Goal: Find specific page/section: Find specific page/section

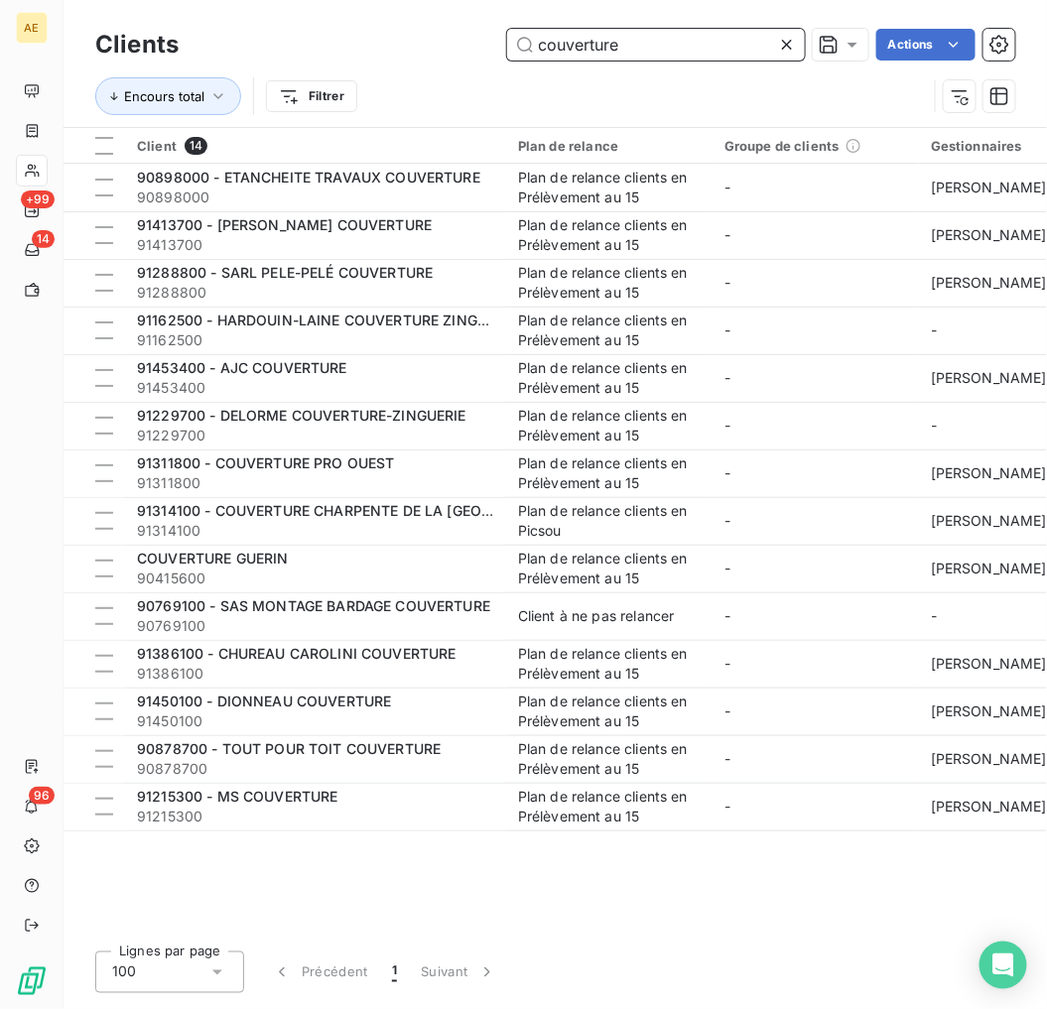
drag, startPoint x: 667, startPoint y: 57, endPoint x: 361, endPoint y: 52, distance: 305.8
click at [362, 51] on div "couverture Actions" at bounding box center [608, 45] width 813 height 32
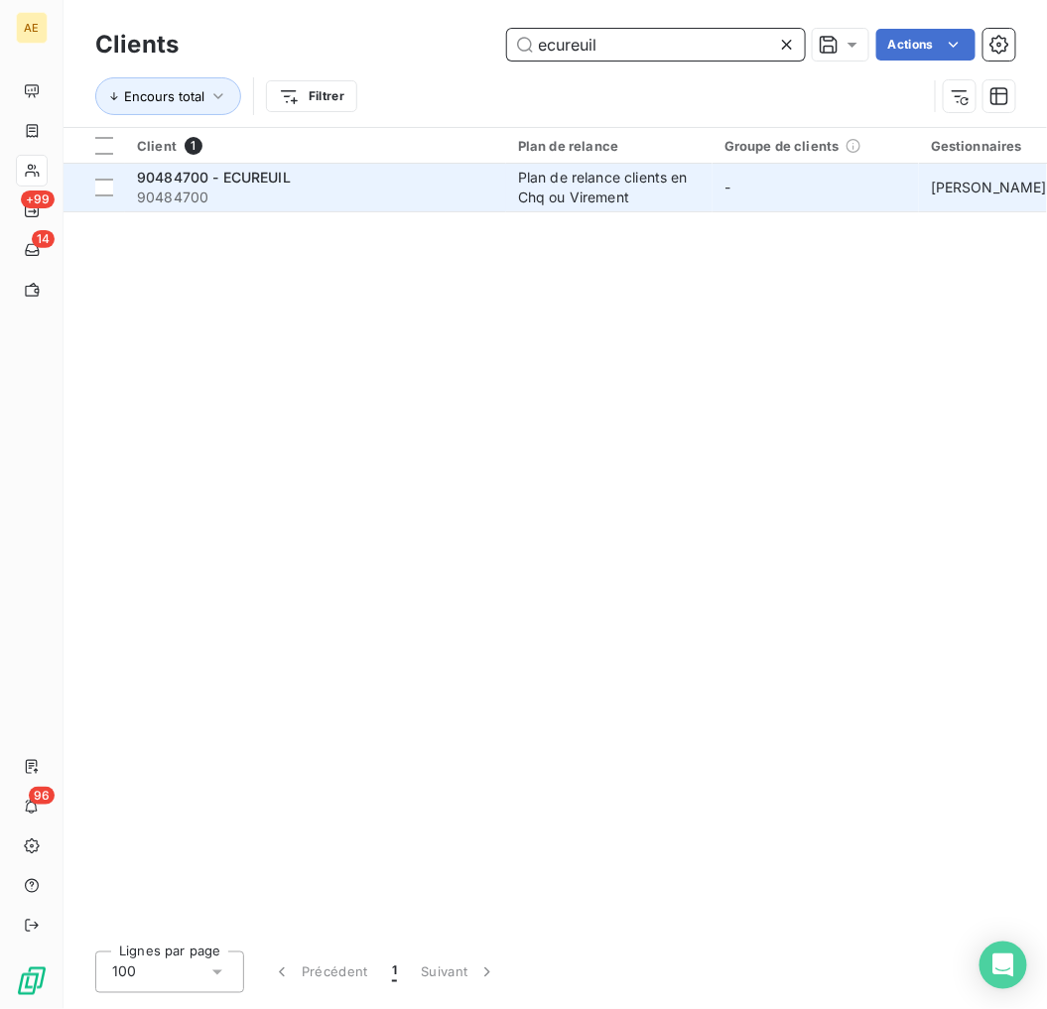
type input "ecureuil"
click at [342, 183] on div "90484700 - ECUREUIL" at bounding box center [315, 178] width 357 height 20
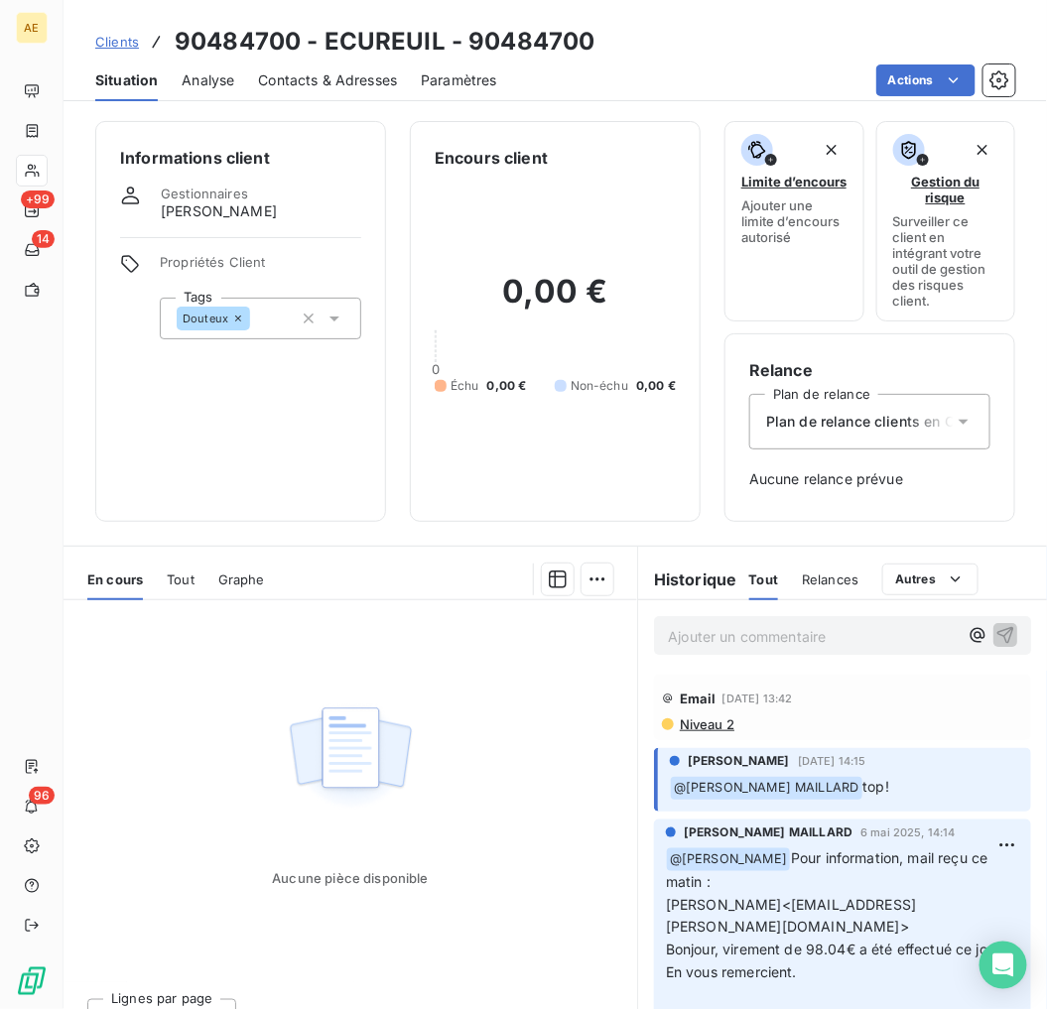
click at [124, 34] on span "Clients" at bounding box center [117, 42] width 44 height 16
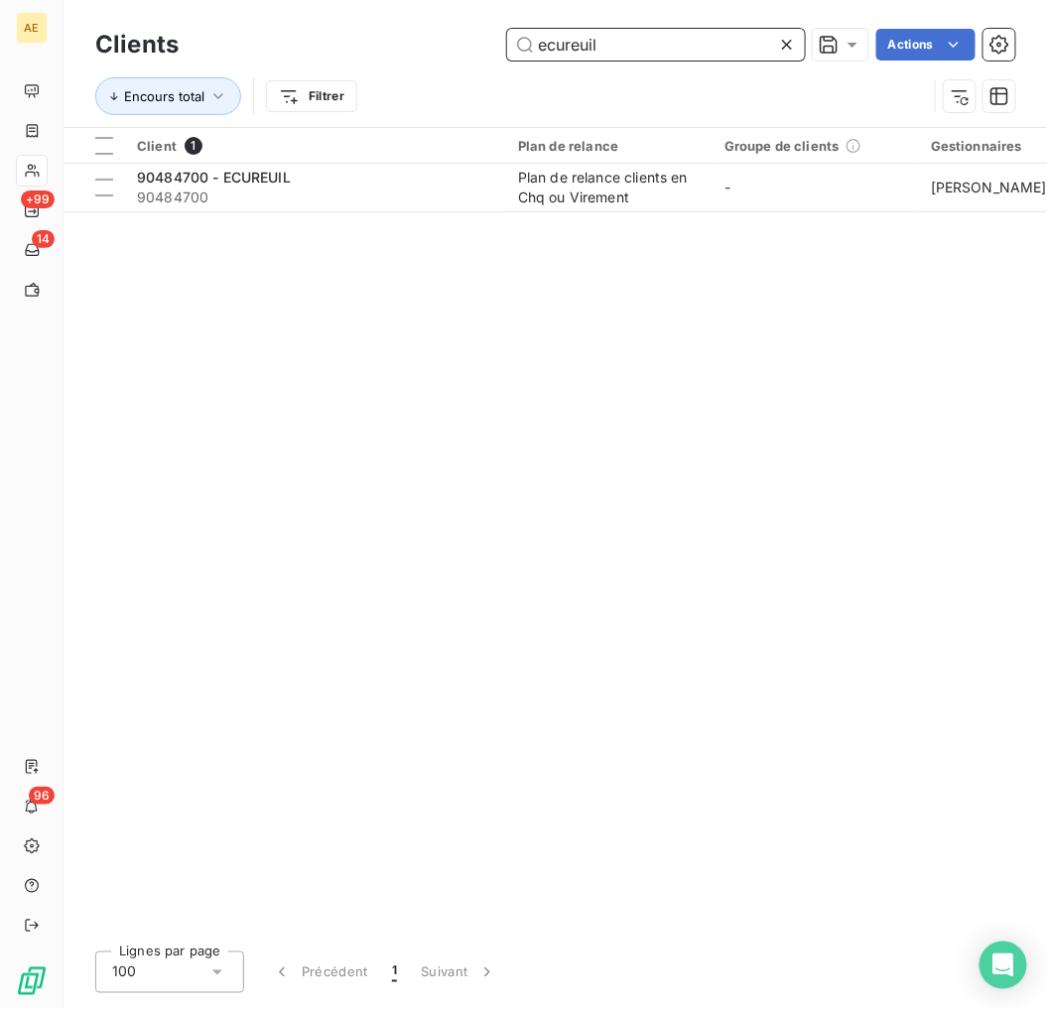
drag, startPoint x: 621, startPoint y: 50, endPoint x: 369, endPoint y: 50, distance: 252.1
click at [369, 50] on div "ecureuil Actions" at bounding box center [608, 45] width 813 height 32
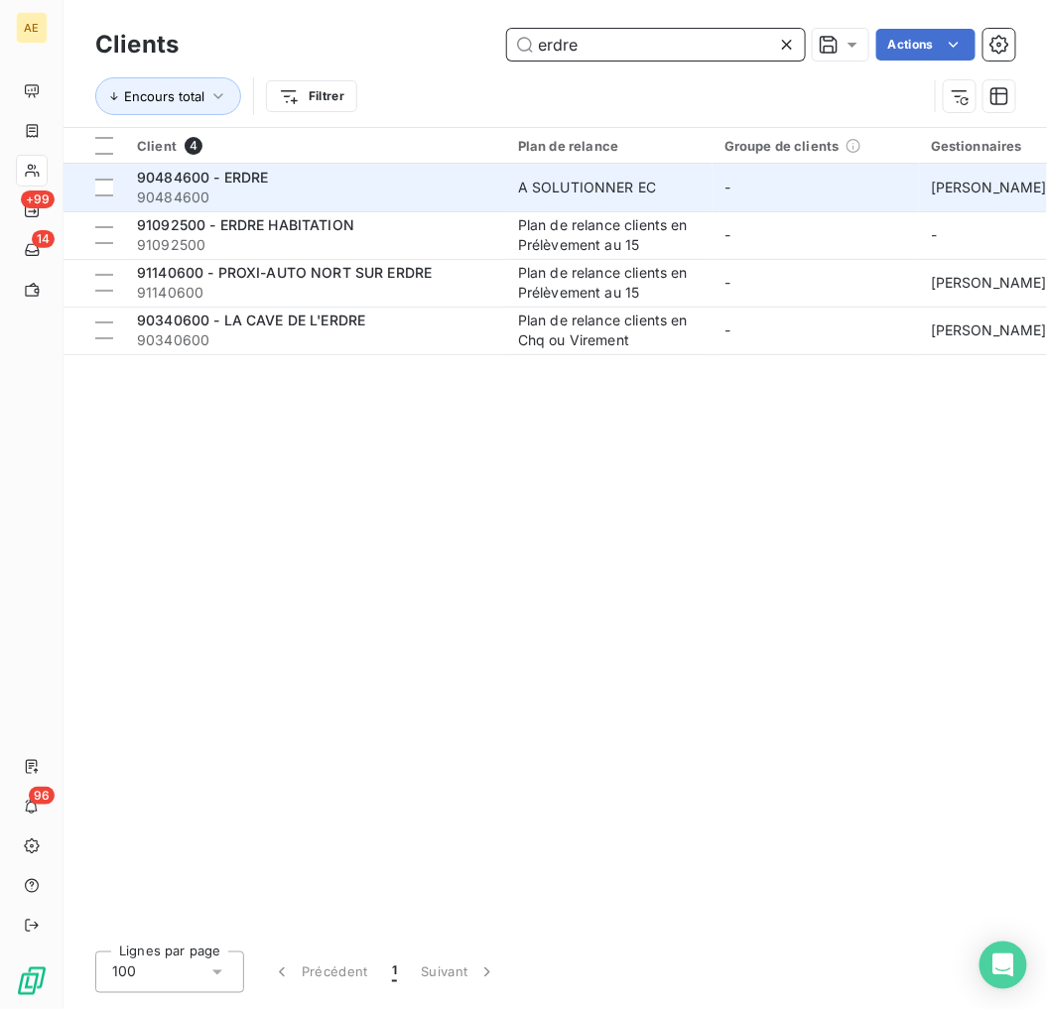
type input "erdre"
click at [461, 185] on div "90484600 - ERDRE" at bounding box center [315, 178] width 357 height 20
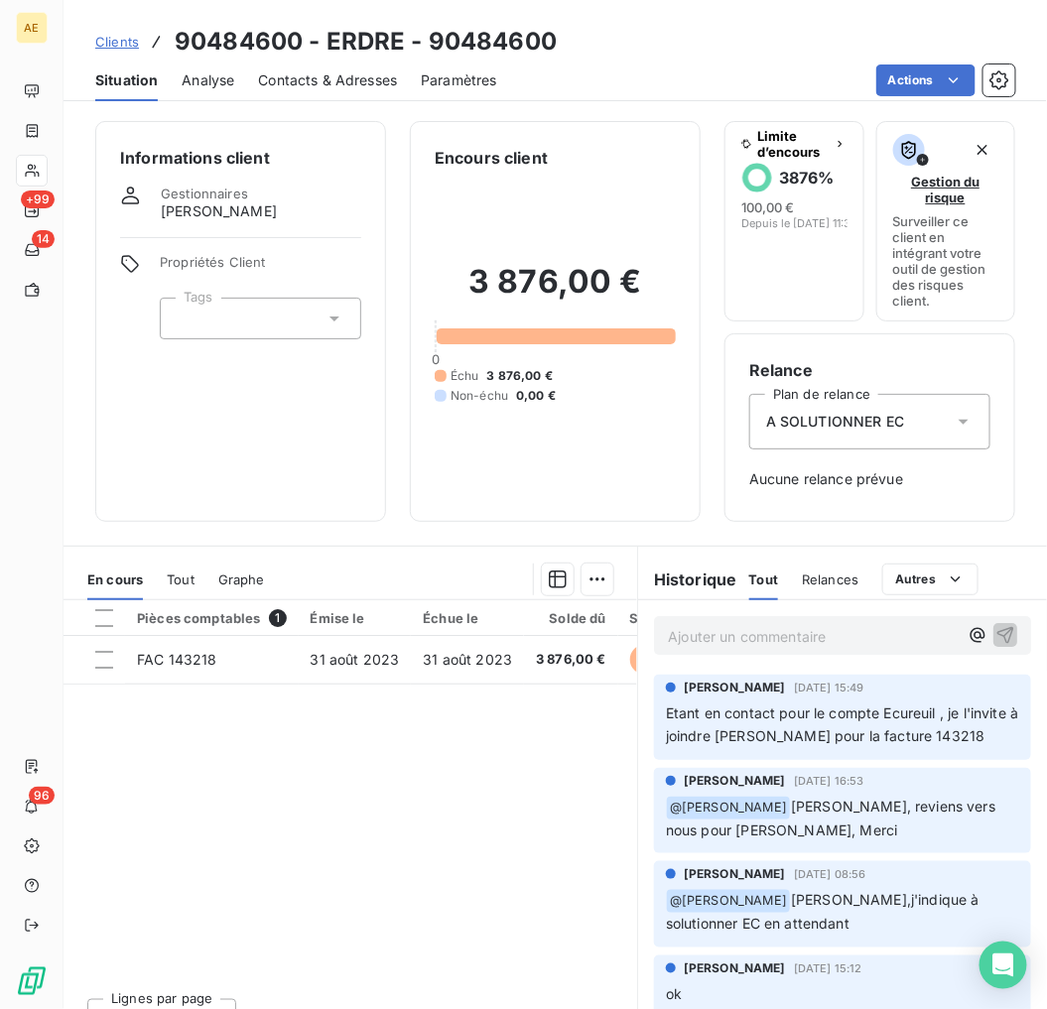
click at [120, 42] on span "Clients" at bounding box center [117, 42] width 44 height 16
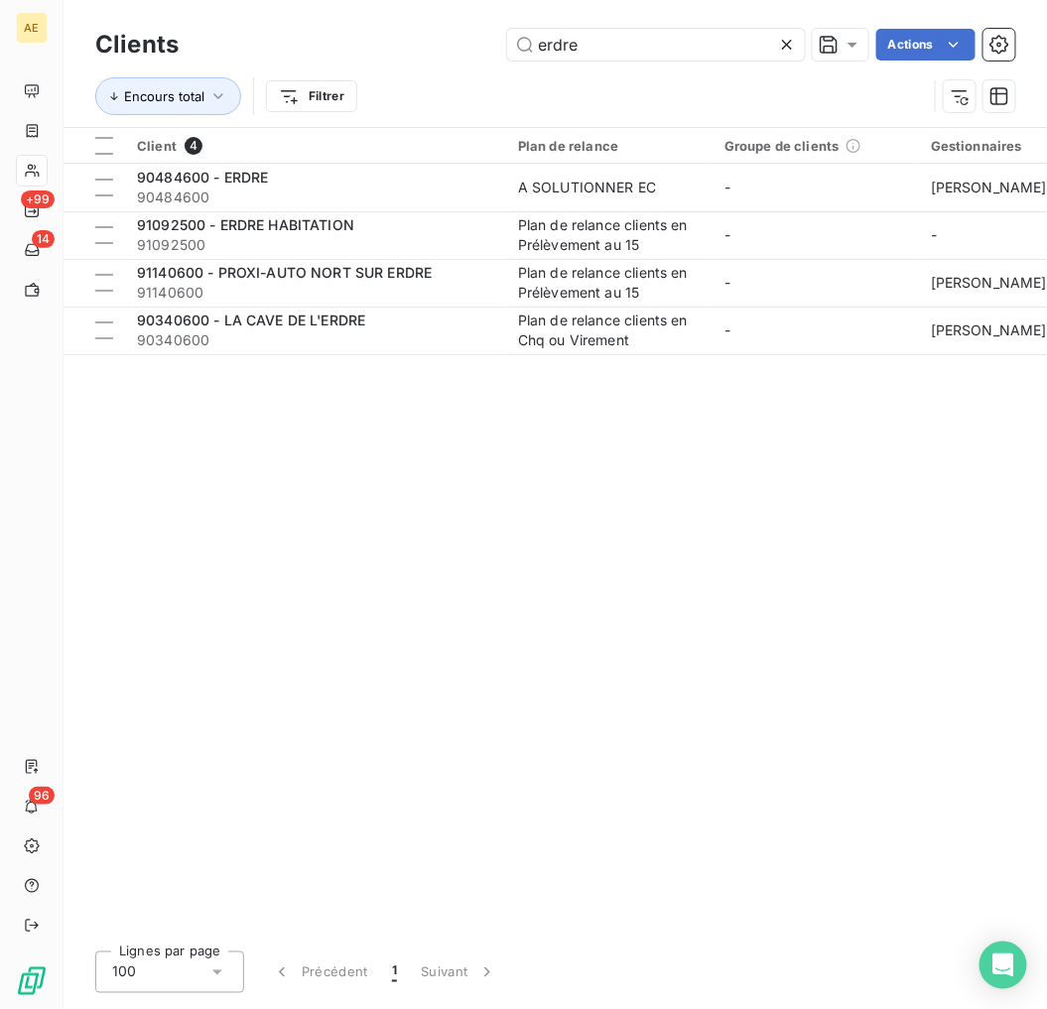
drag, startPoint x: 584, startPoint y: 44, endPoint x: 402, endPoint y: 44, distance: 181.7
click at [404, 44] on div "erdre Actions" at bounding box center [608, 45] width 813 height 32
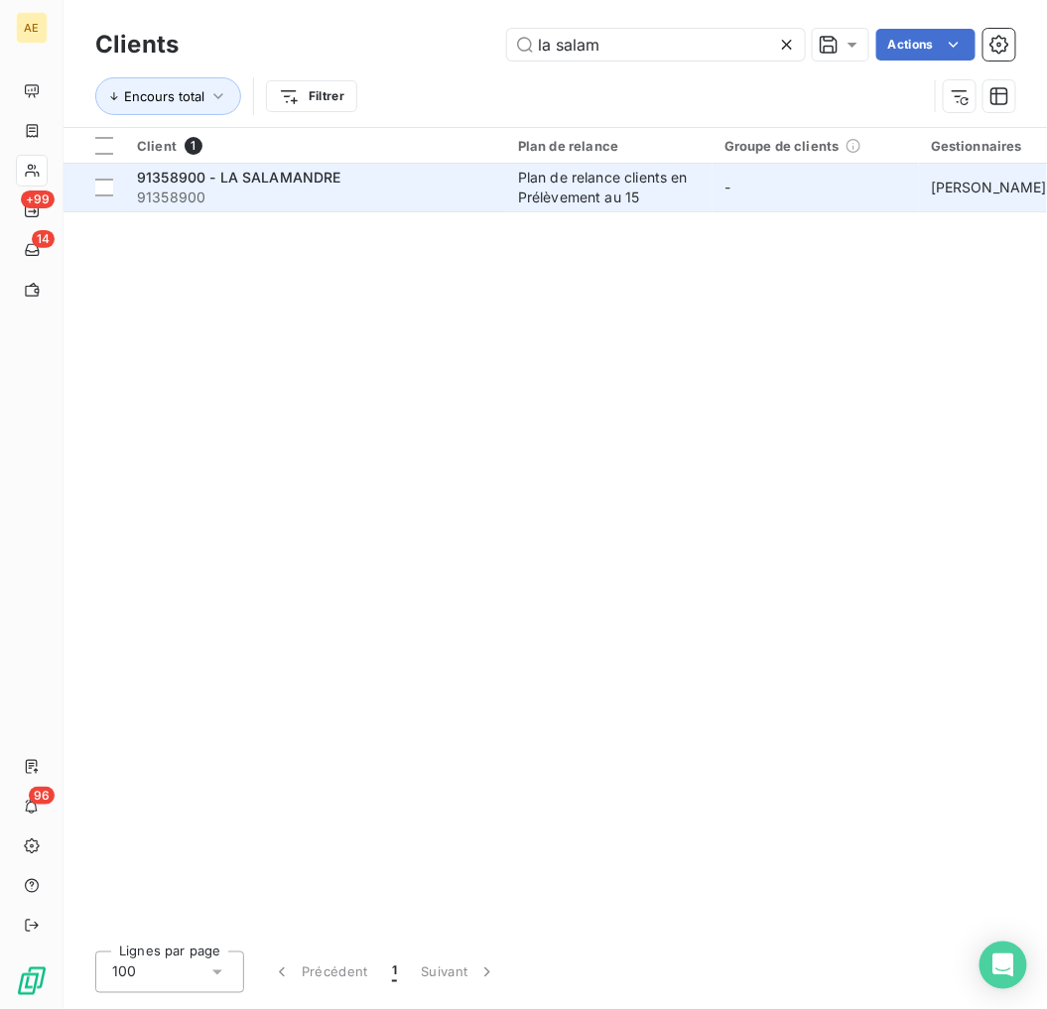
type input "la salam"
click at [383, 190] on span "91358900" at bounding box center [315, 198] width 357 height 20
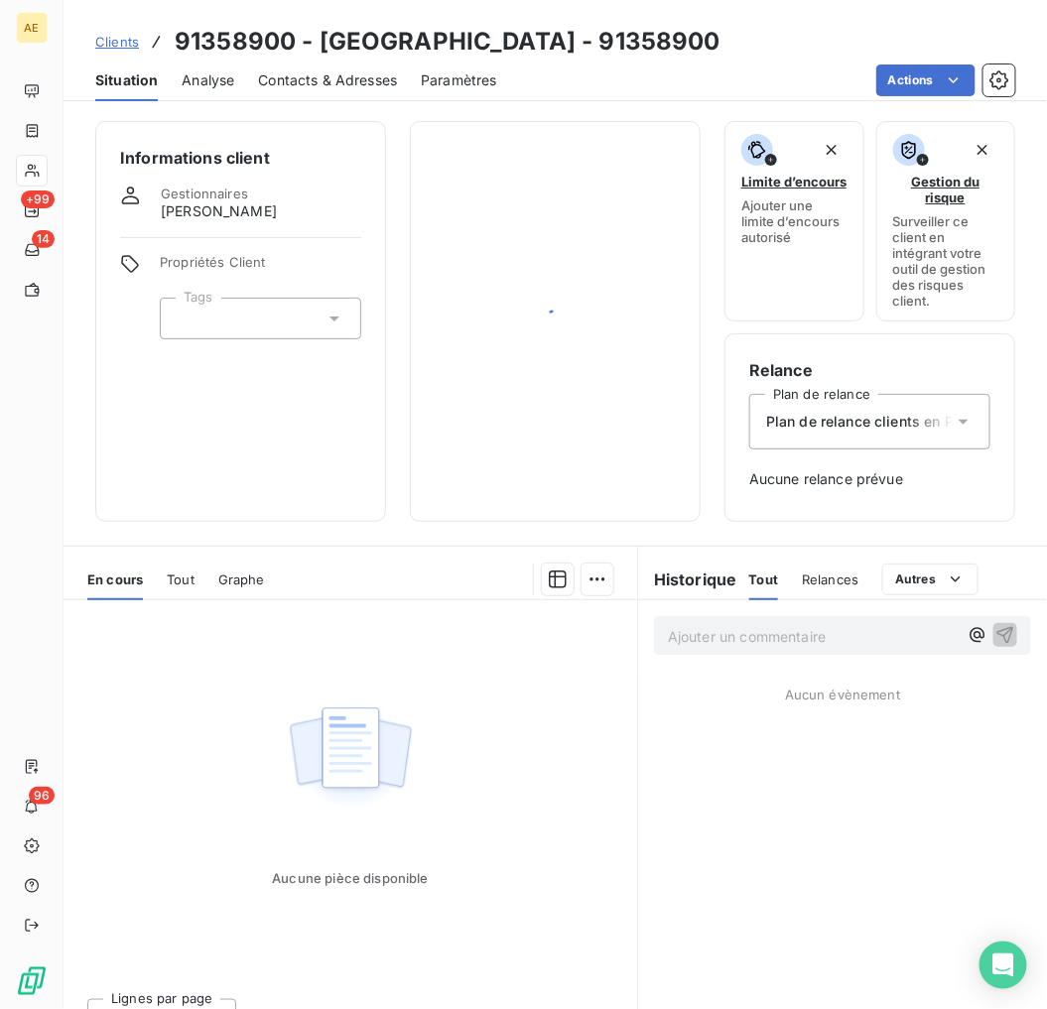
click at [129, 35] on span "Clients" at bounding box center [117, 42] width 44 height 16
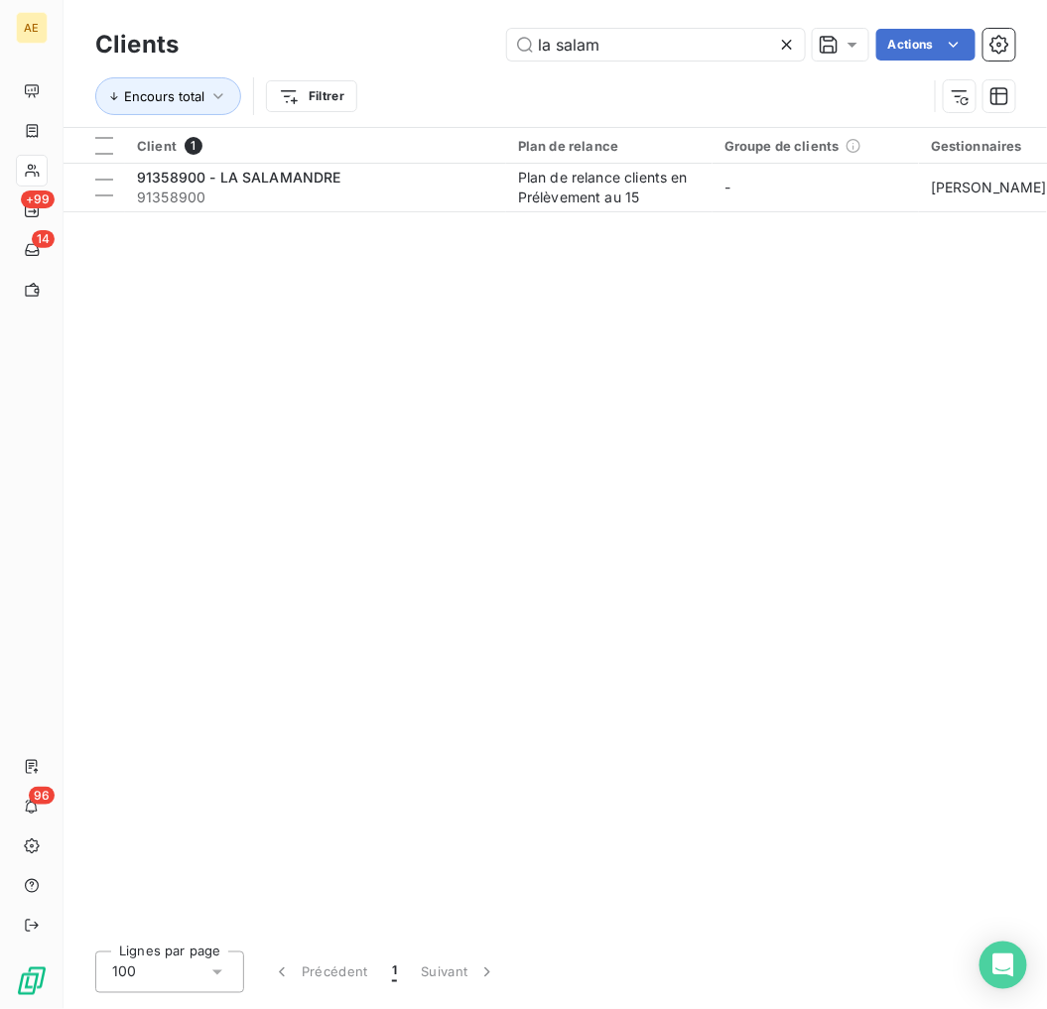
drag, startPoint x: 602, startPoint y: 41, endPoint x: 428, endPoint y: 44, distance: 173.7
click at [428, 44] on div "la salam Actions" at bounding box center [608, 45] width 813 height 32
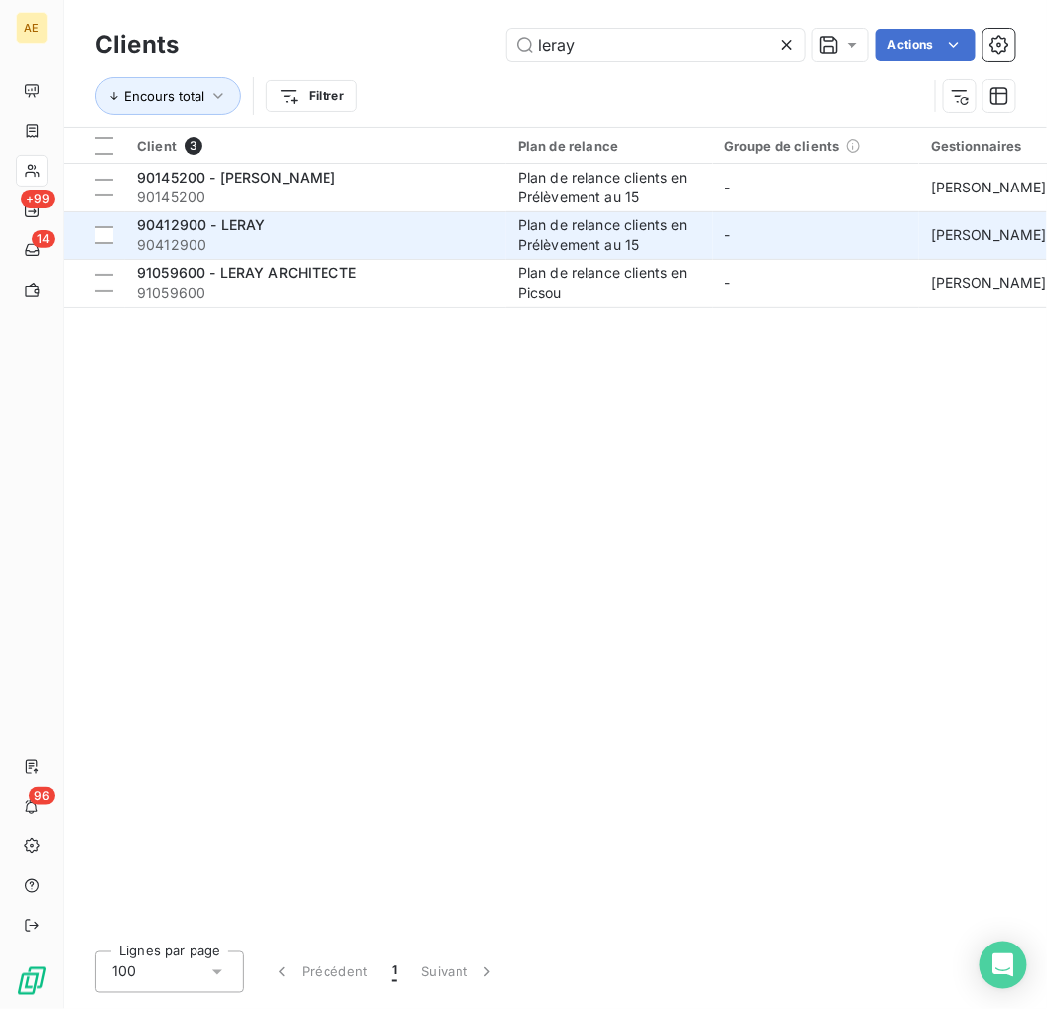
type input "leray"
click at [421, 229] on div "90412900 - LERAY" at bounding box center [315, 225] width 357 height 20
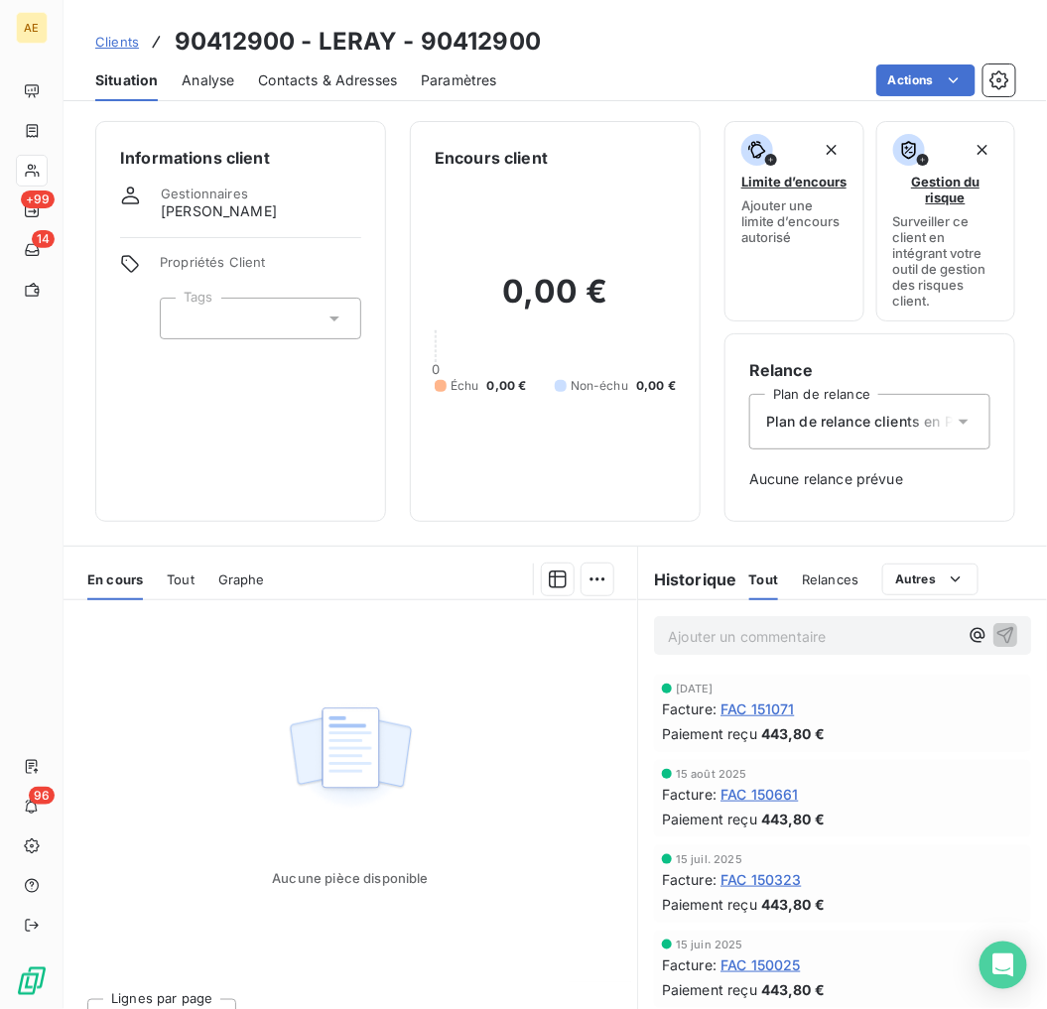
click at [139, 37] on div "Clients 90412900 - LERAY - 90412900" at bounding box center [318, 42] width 446 height 36
click at [122, 36] on span "Clients" at bounding box center [117, 42] width 44 height 16
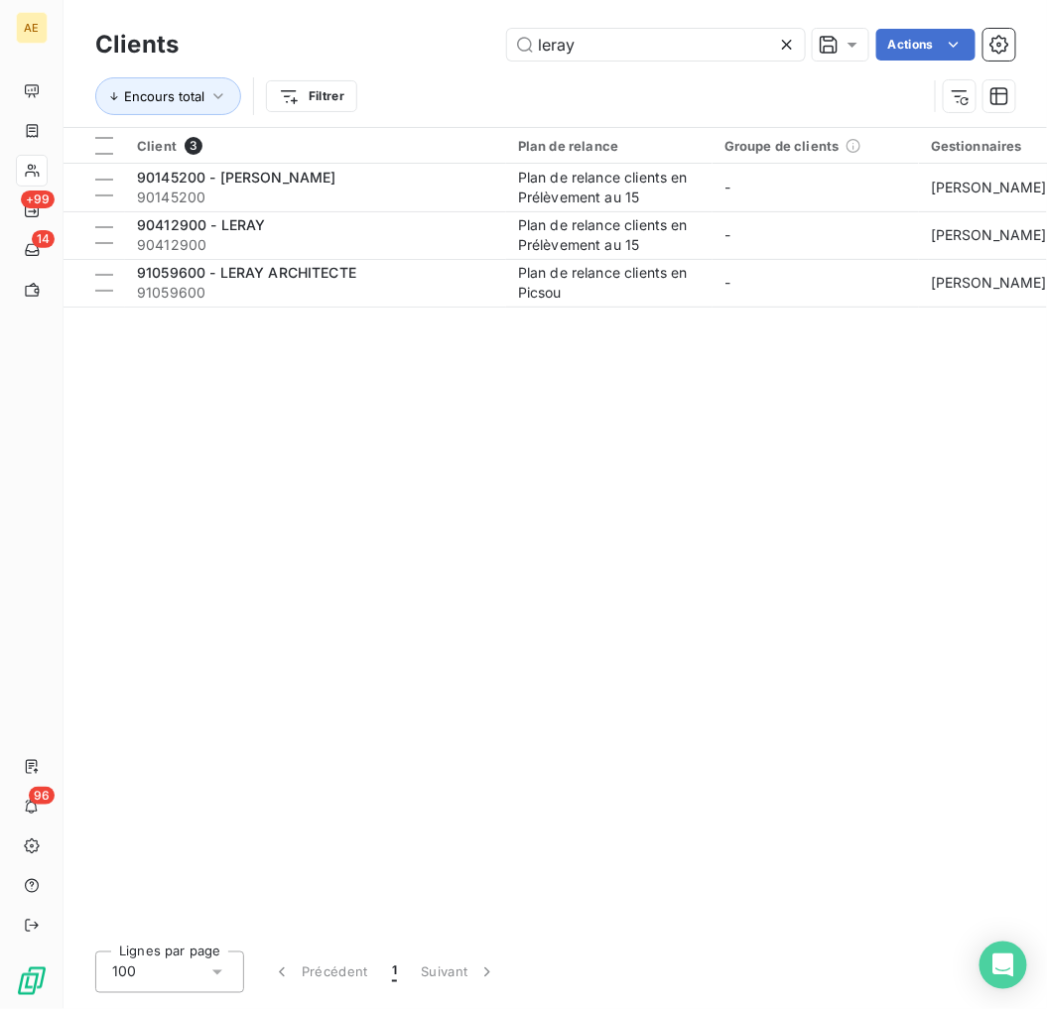
drag, startPoint x: 730, startPoint y: 56, endPoint x: 461, endPoint y: 62, distance: 269.1
click at [461, 62] on div "Clients leray Actions" at bounding box center [555, 45] width 920 height 42
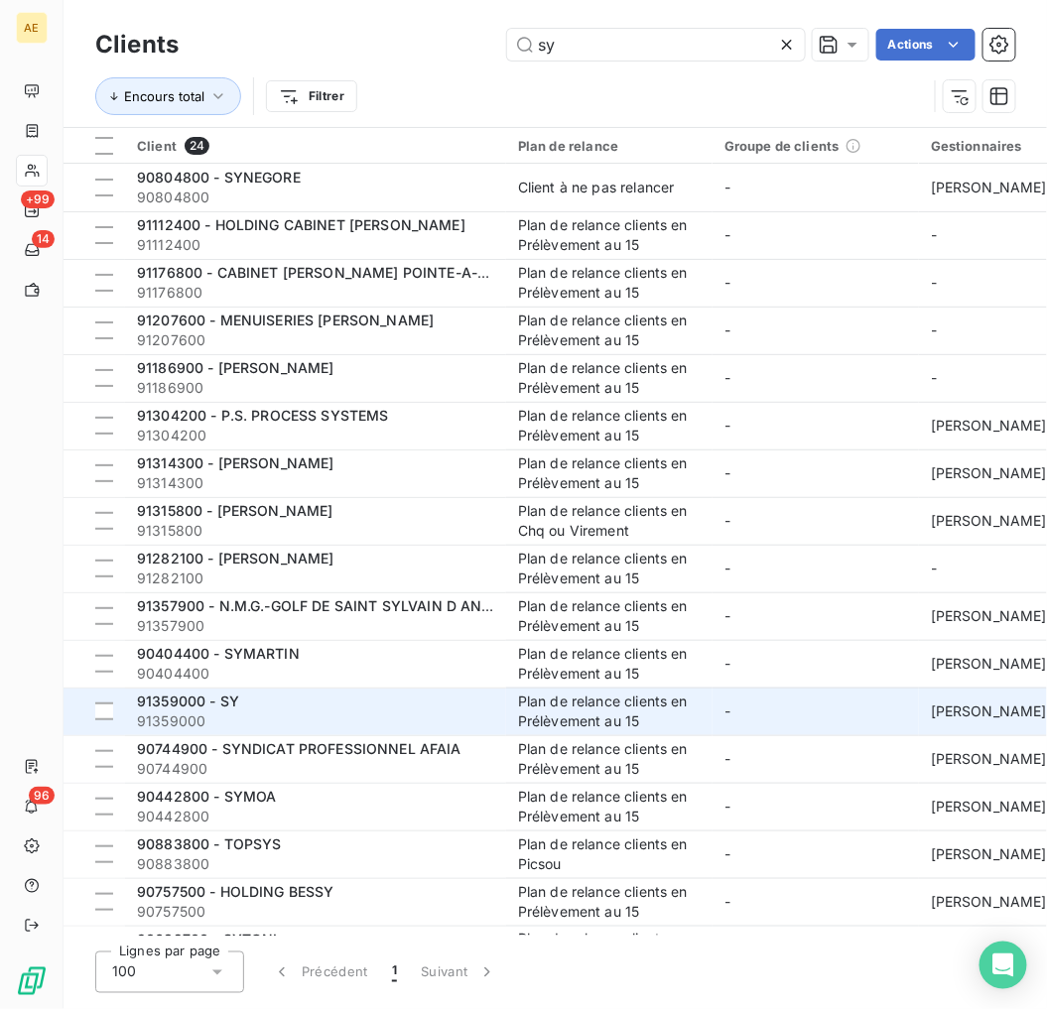
type input "sy"
click at [428, 720] on span "91359000" at bounding box center [315, 722] width 357 height 20
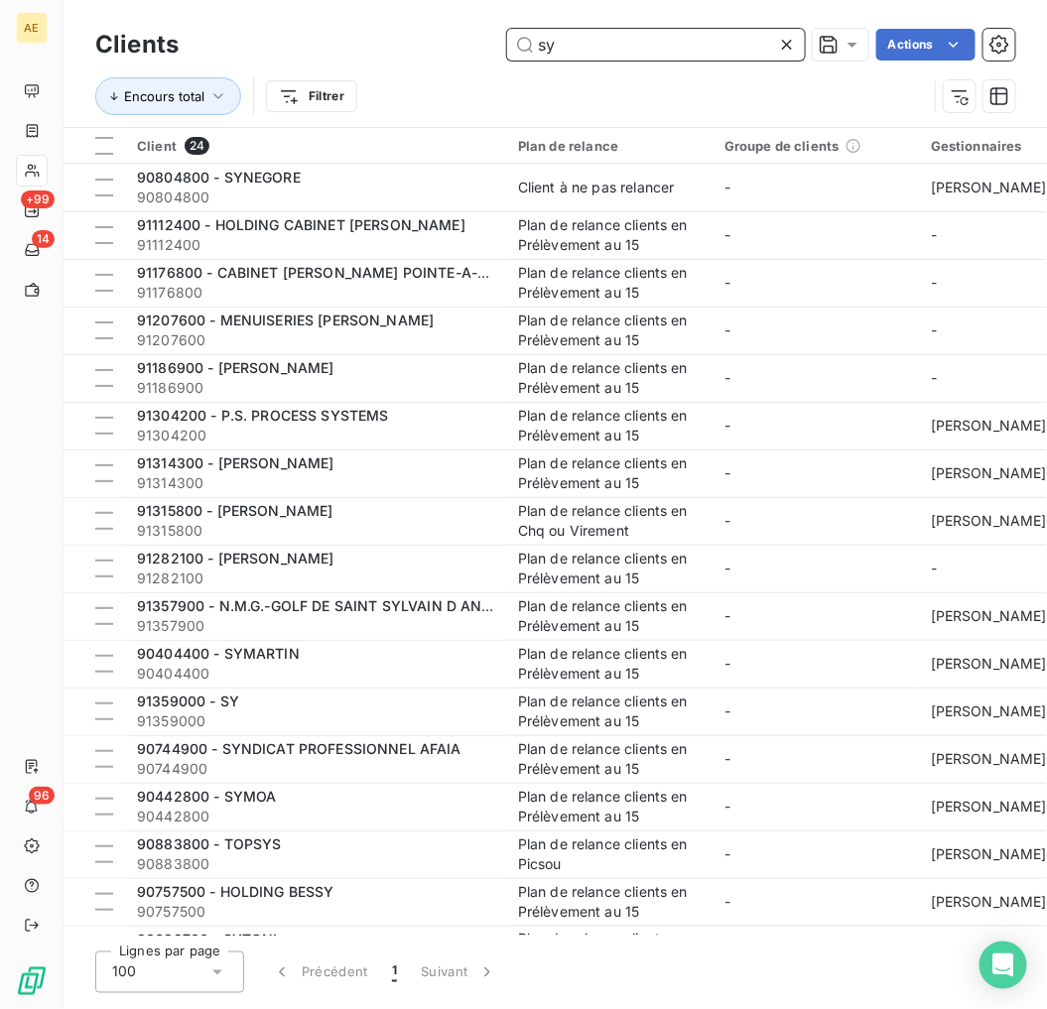
drag, startPoint x: 576, startPoint y: 52, endPoint x: 460, endPoint y: 57, distance: 116.2
click at [460, 54] on div "sy Actions" at bounding box center [608, 45] width 813 height 32
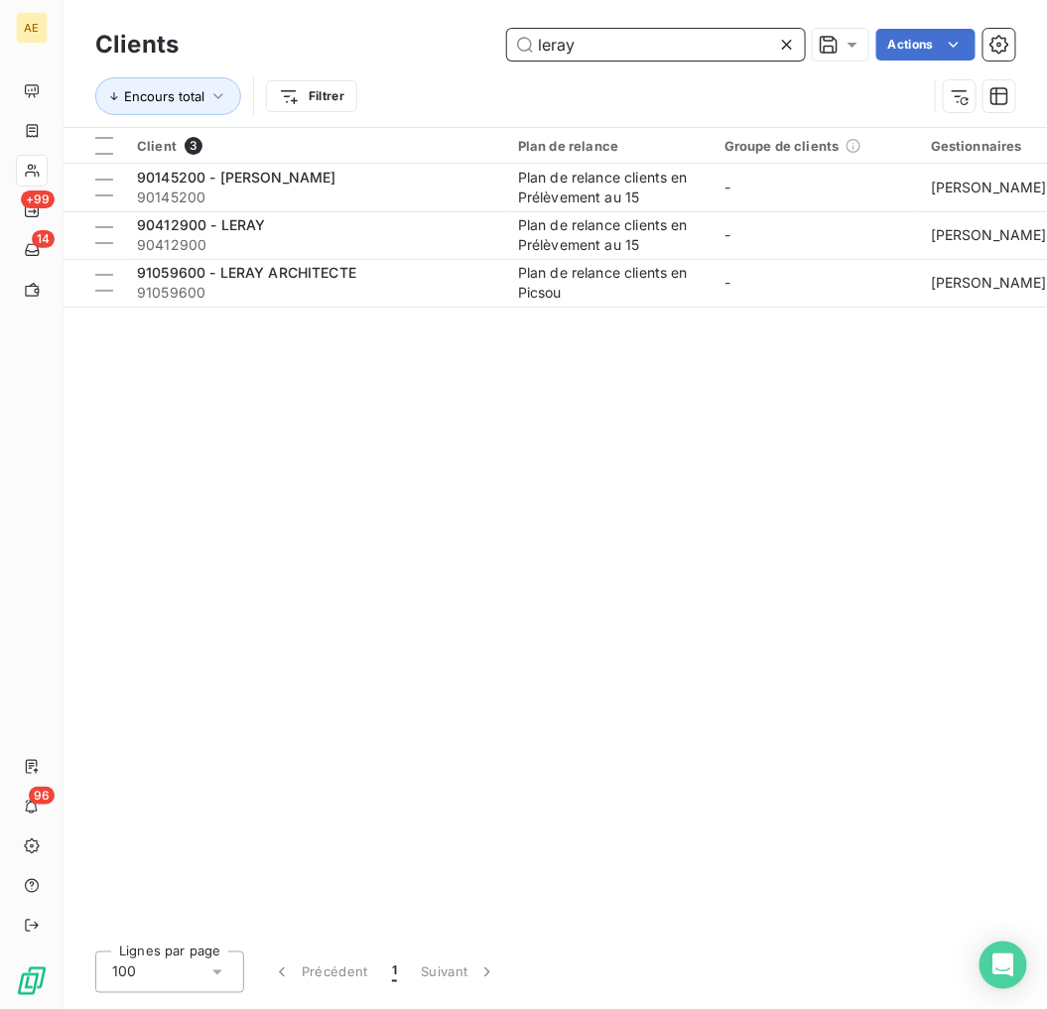
type input "leray"
